Goal: Task Accomplishment & Management: Use online tool/utility

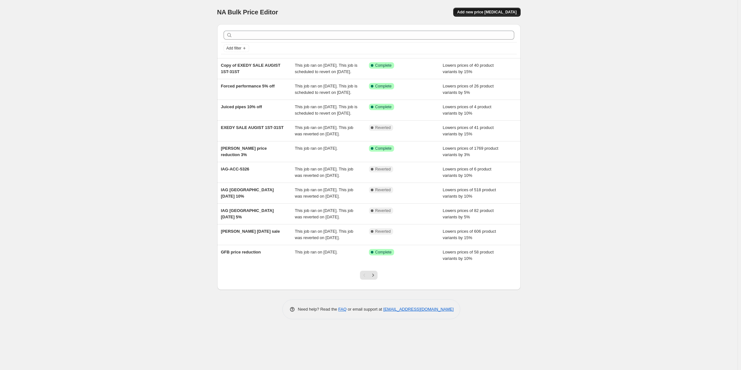
click at [478, 12] on span "Add new price [MEDICAL_DATA]" at bounding box center [486, 12] width 59 height 5
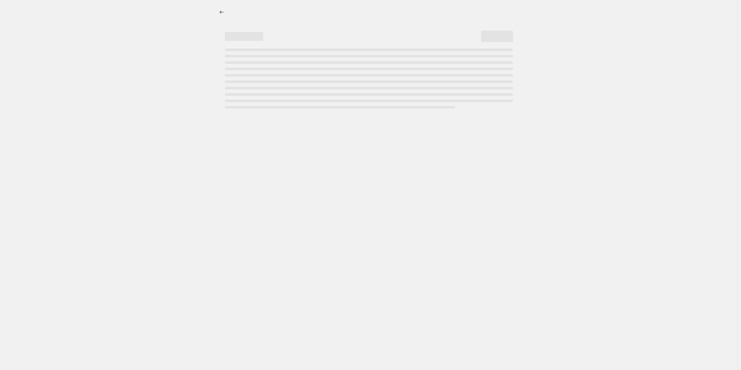
select select "percentage"
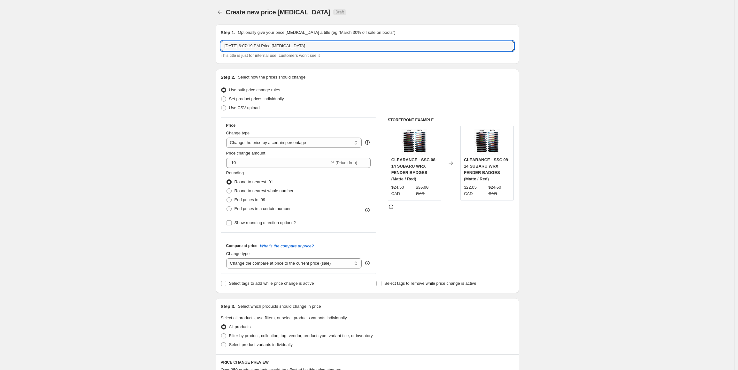
drag, startPoint x: 316, startPoint y: 48, endPoint x: 184, endPoint y: 54, distance: 132.4
click at [188, 48] on div "Create new price [MEDICAL_DATA]. This page is ready Create new price [MEDICAL_D…" at bounding box center [367, 324] width 734 height 649
type input "LINK ECU switch to CAD"
drag, startPoint x: 251, startPoint y: 162, endPoint x: 148, endPoint y: 164, distance: 102.6
click at [155, 164] on div "Create new price change job. This page is ready Create new price change job Dra…" at bounding box center [367, 324] width 734 height 649
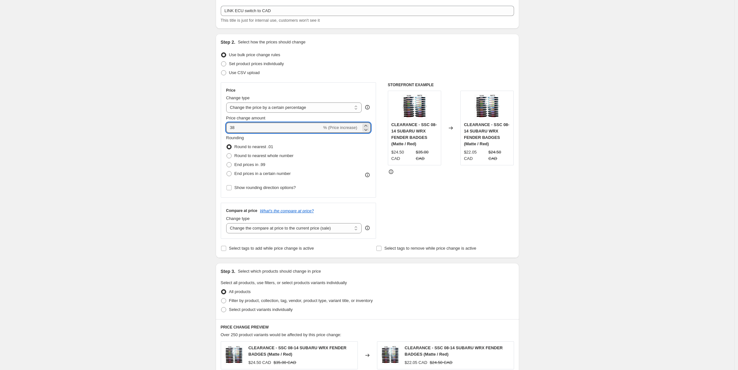
scroll to position [96, 0]
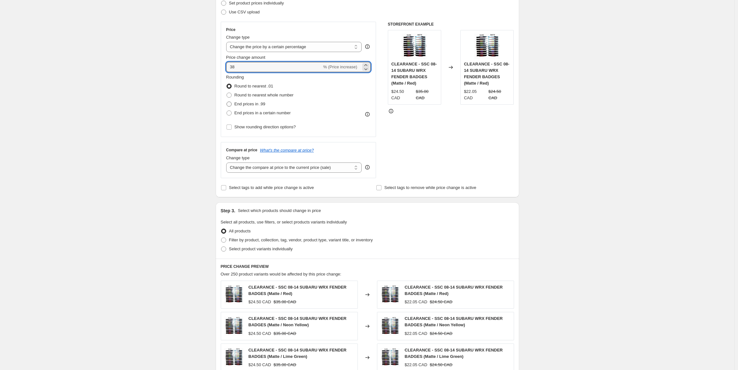
type input "38"
click at [249, 102] on span "End prices in .99" at bounding box center [249, 104] width 31 height 5
click at [227, 102] on input "End prices in .99" at bounding box center [226, 102] width 0 height 0
radio input "true"
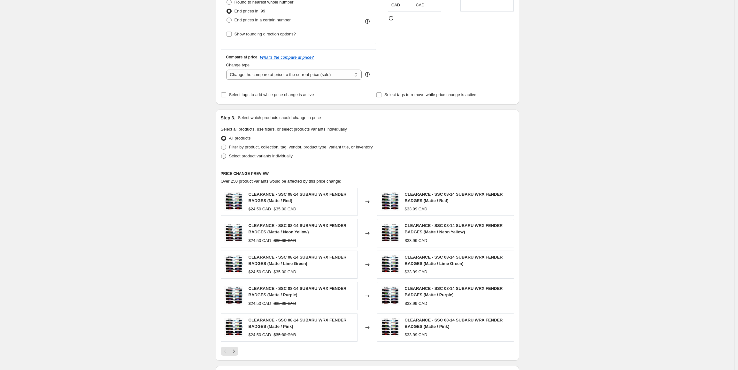
scroll to position [192, 0]
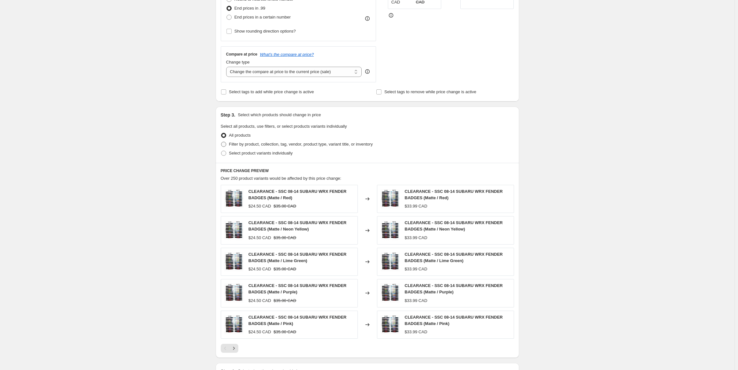
click at [253, 145] on span "Filter by product, collection, tag, vendor, product type, variant title, or inv…" at bounding box center [301, 144] width 144 height 5
click at [221, 142] on input "Filter by product, collection, tag, vendor, product type, variant title, or inv…" at bounding box center [221, 142] width 0 height 0
radio input "true"
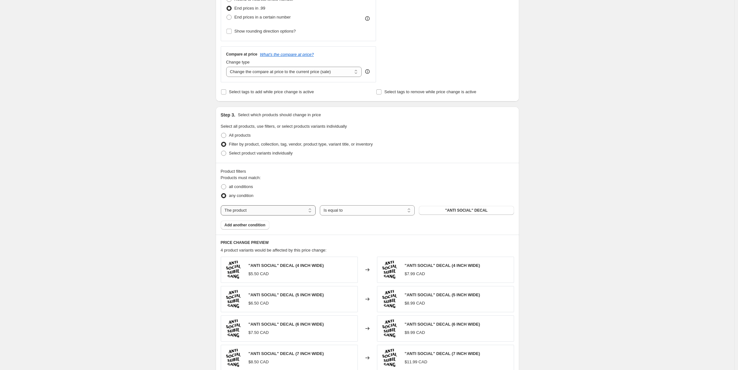
click at [255, 214] on select "The product The product's collection The product's tag The product's vendor The…" at bounding box center [268, 210] width 95 height 10
select select "vendor"
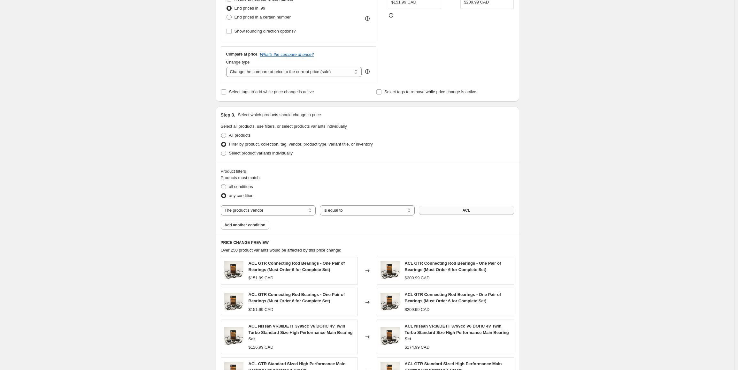
click at [473, 213] on button "ACL" at bounding box center [466, 210] width 95 height 9
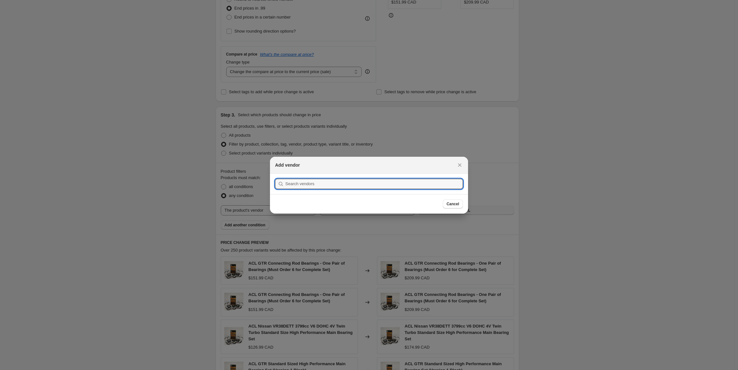
scroll to position [0, 0]
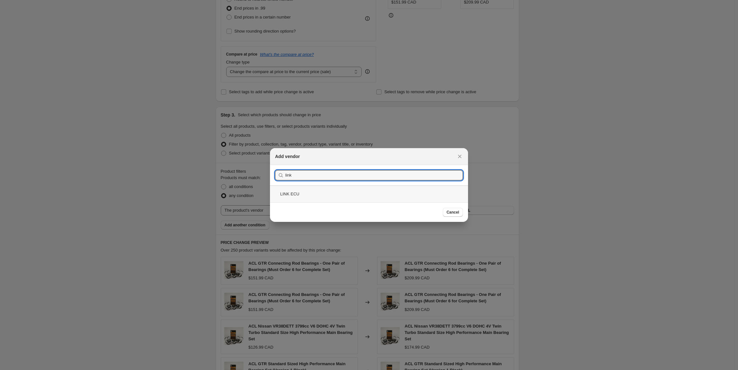
type input "link"
click at [305, 196] on div "LINK ECU" at bounding box center [369, 194] width 198 height 17
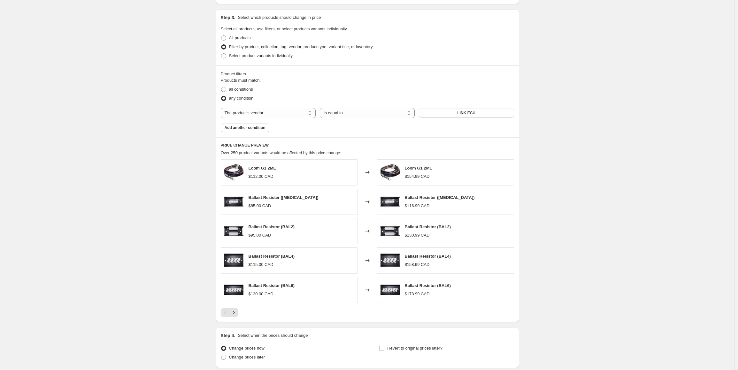
scroll to position [339, 0]
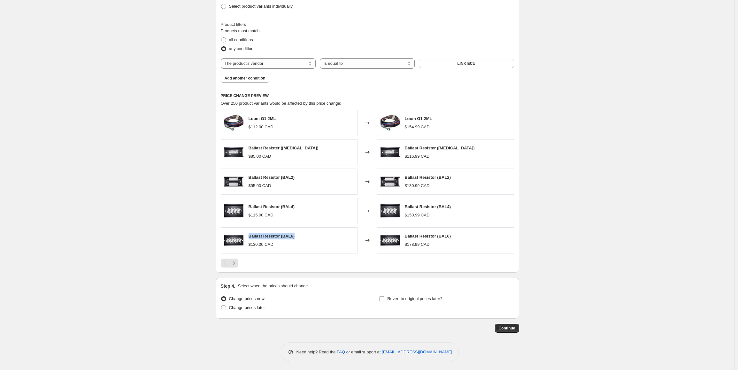
drag, startPoint x: 250, startPoint y: 236, endPoint x: 302, endPoint y: 237, distance: 51.1
click at [302, 237] on div "Ballast Resistor (BAL6) $130.00 CAD" at bounding box center [289, 240] width 137 height 26
copy span "Ballast Resistor (BAL6)"
click at [236, 262] on icon "Next" at bounding box center [234, 263] width 6 height 6
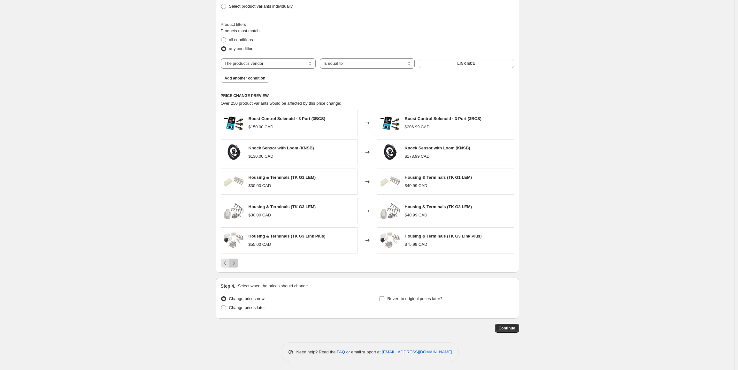
click at [236, 262] on icon "Next" at bounding box center [234, 263] width 6 height 6
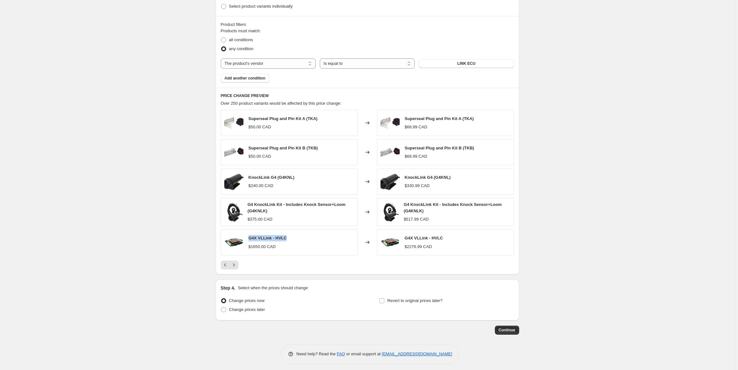
drag, startPoint x: 250, startPoint y: 239, endPoint x: 301, endPoint y: 237, distance: 51.1
click at [301, 237] on div "G4X VLLink - HVLC $1650.00 CAD" at bounding box center [289, 242] width 137 height 26
copy span "G4X VLLink - HVLC"
click at [515, 333] on button "Continue" at bounding box center [507, 330] width 24 height 9
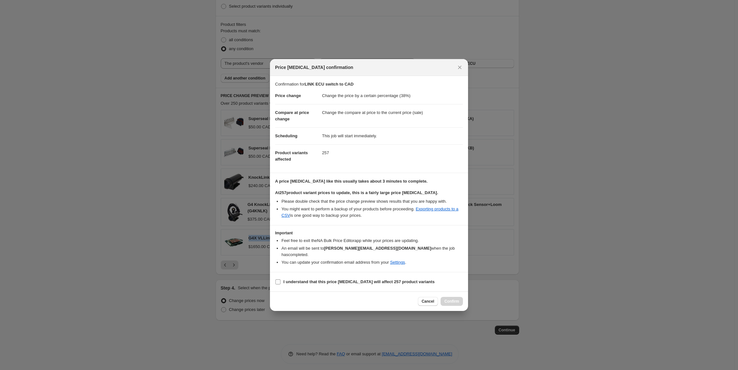
click at [277, 279] on input "I understand that this price change job will affect 257 product variants" at bounding box center [277, 281] width 5 height 5
checkbox input "true"
click at [450, 299] on span "Confirm" at bounding box center [451, 301] width 15 height 5
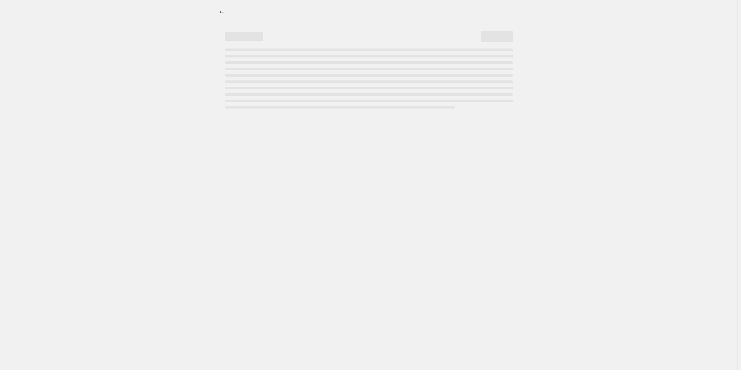
select select "percentage"
